Goal: Navigation & Orientation: Find specific page/section

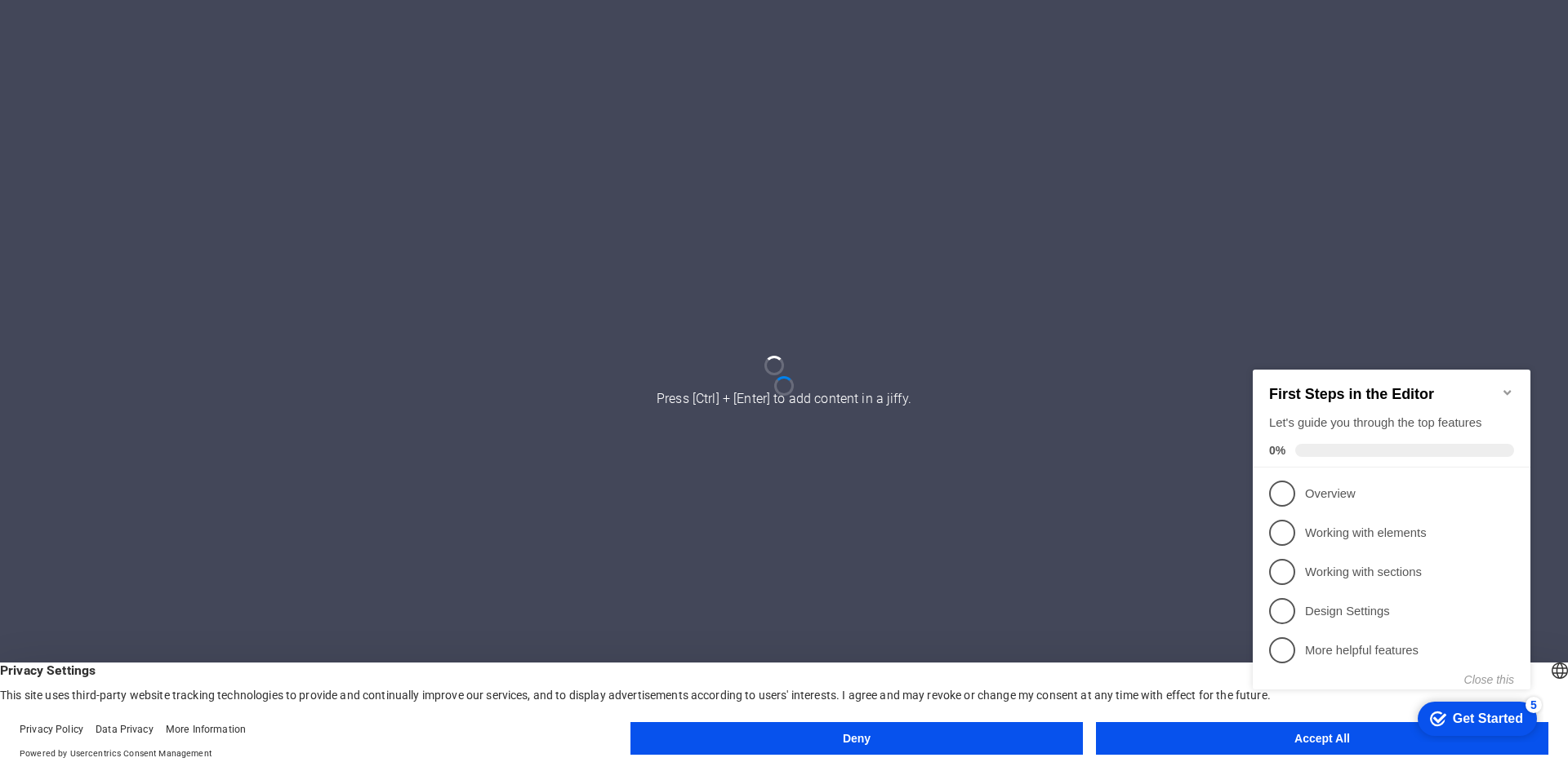
click at [968, 739] on button "Deny" at bounding box center [857, 739] width 452 height 33
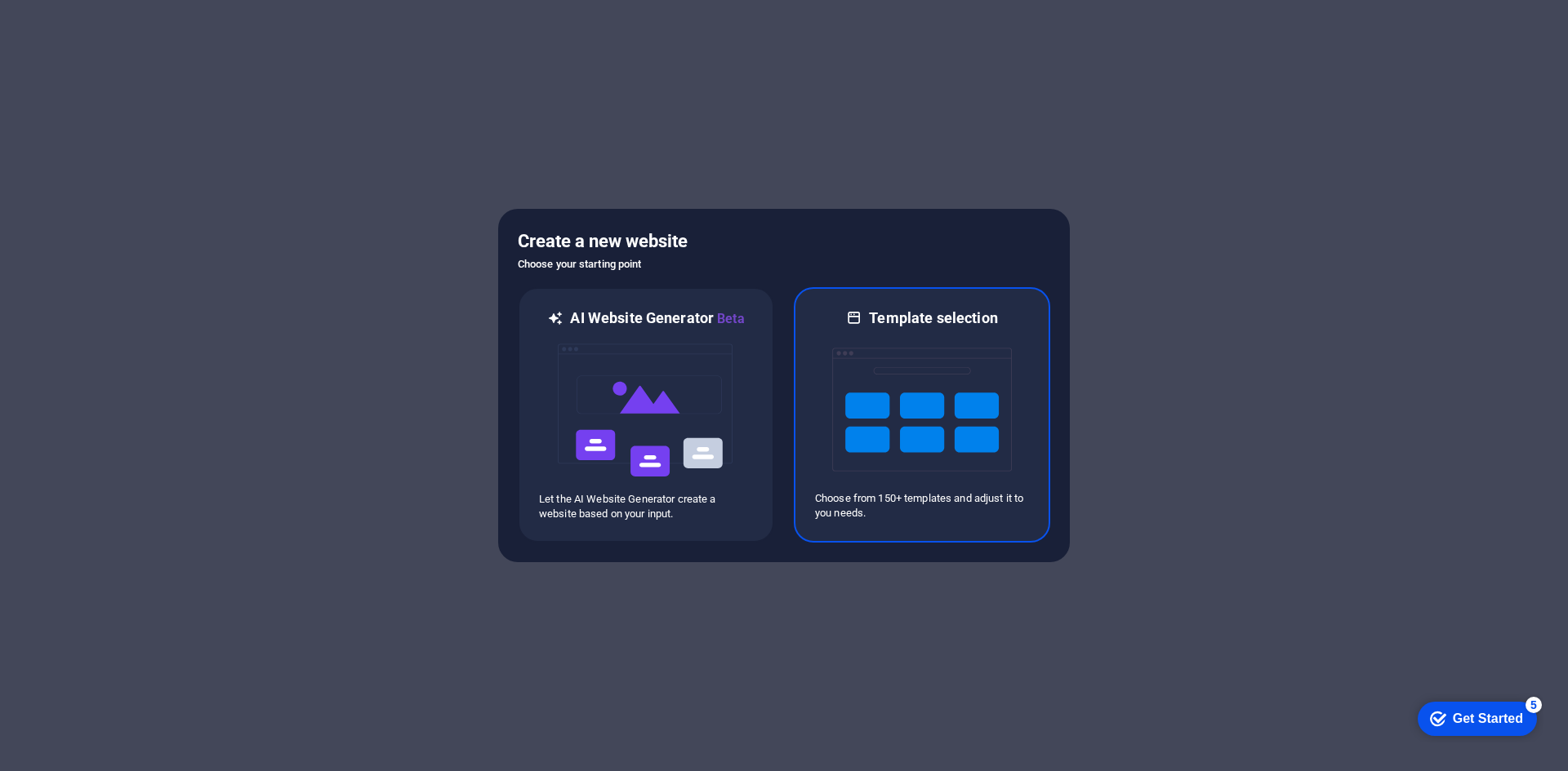
click at [832, 342] on img at bounding box center [921, 409] width 180 height 163
click at [907, 330] on img at bounding box center [921, 409] width 180 height 163
